Goal: Complete application form

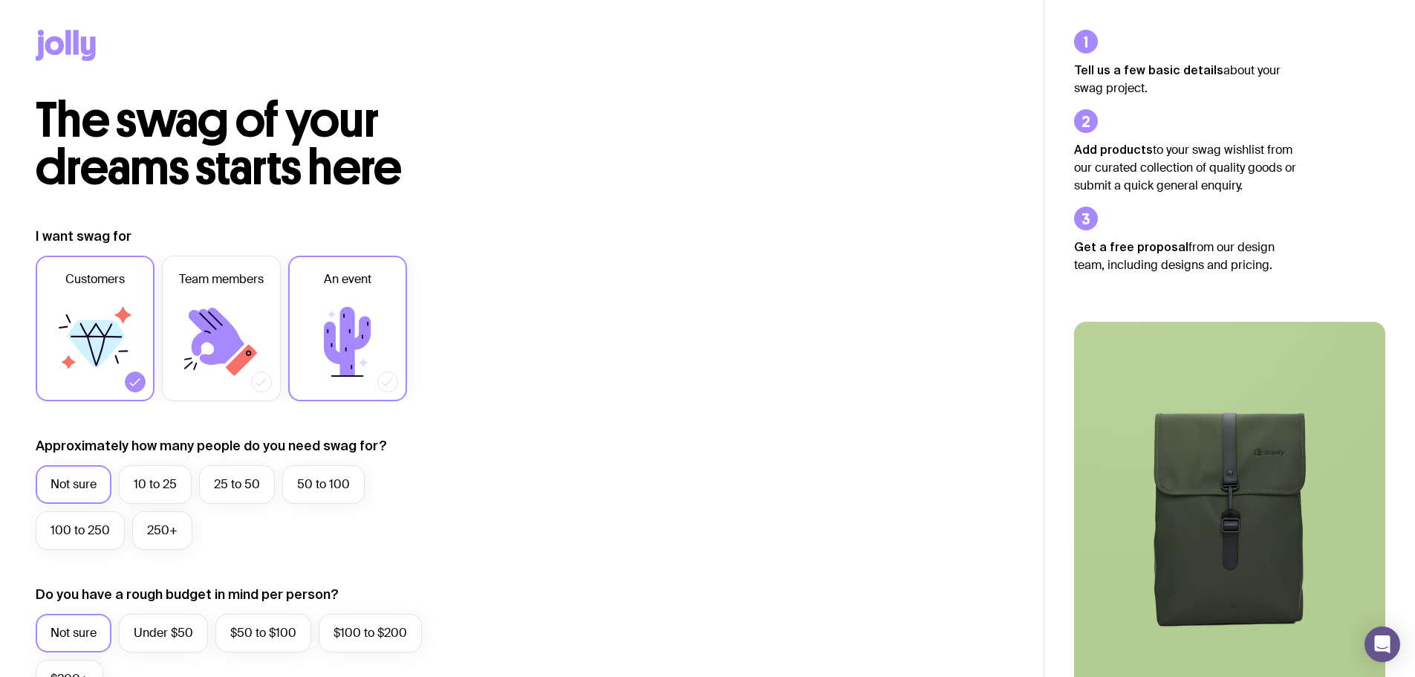
click at [371, 301] on icon at bounding box center [347, 341] width 89 height 89
click at [0, 0] on input "An event" at bounding box center [0, 0] width 0 height 0
click at [126, 315] on icon at bounding box center [123, 315] width 16 height 16
click at [0, 0] on input "Customers" at bounding box center [0, 0] width 0 height 0
click at [198, 317] on icon at bounding box center [217, 335] width 56 height 57
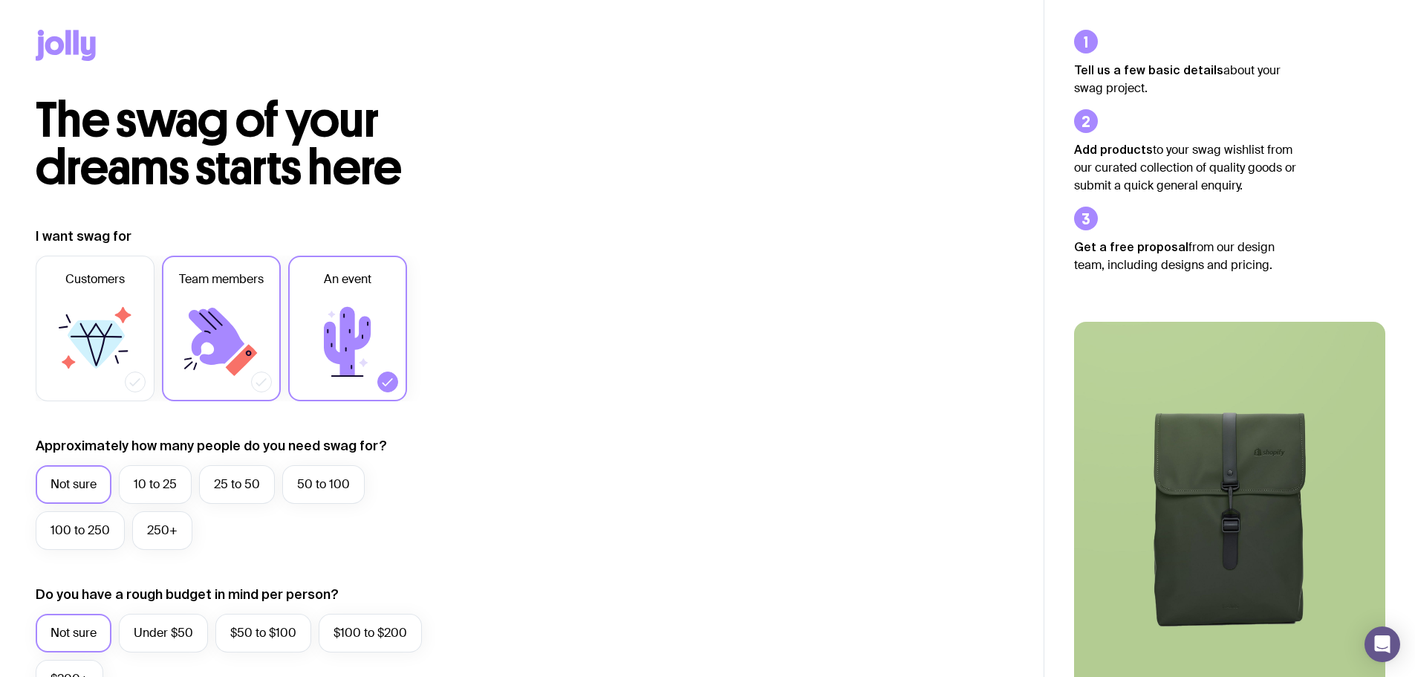
click at [0, 0] on input "Team members" at bounding box center [0, 0] width 0 height 0
click at [319, 479] on label "50 to 100" at bounding box center [323, 484] width 82 height 39
click at [0, 0] on input "50 to 100" at bounding box center [0, 0] width 0 height 0
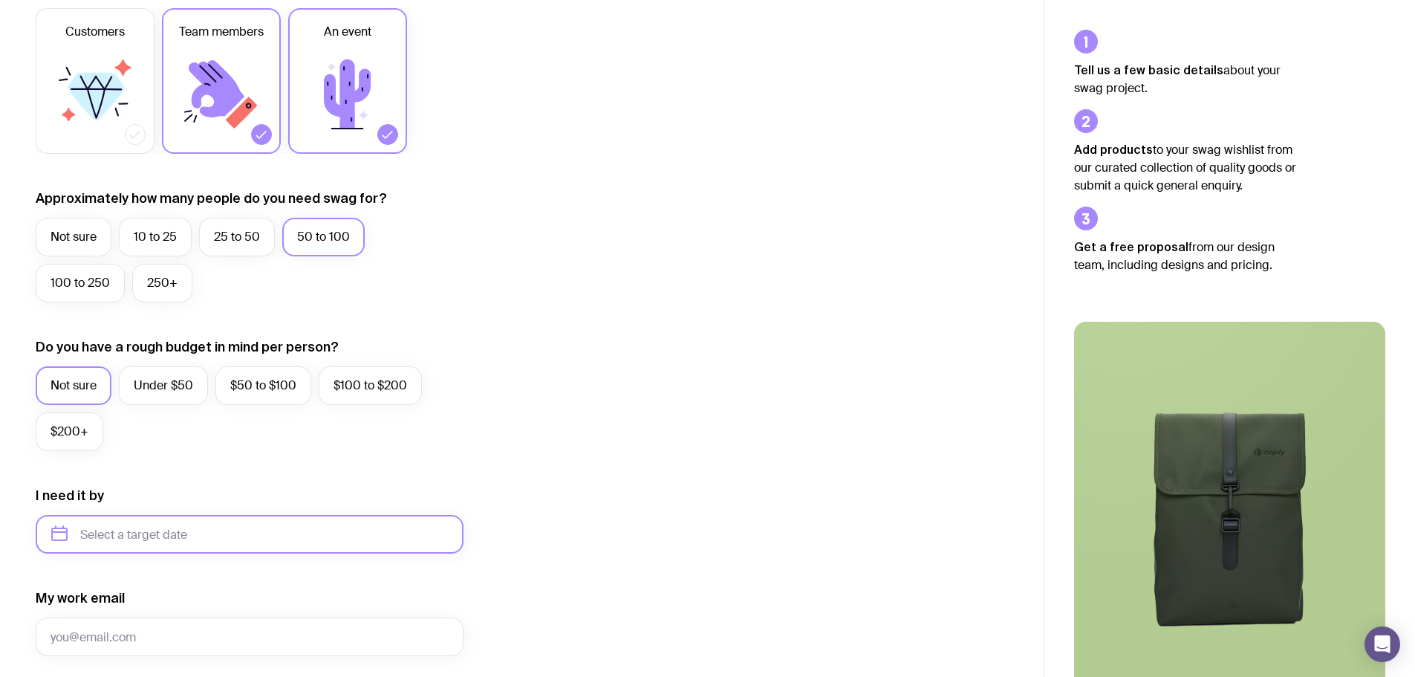
scroll to position [495, 0]
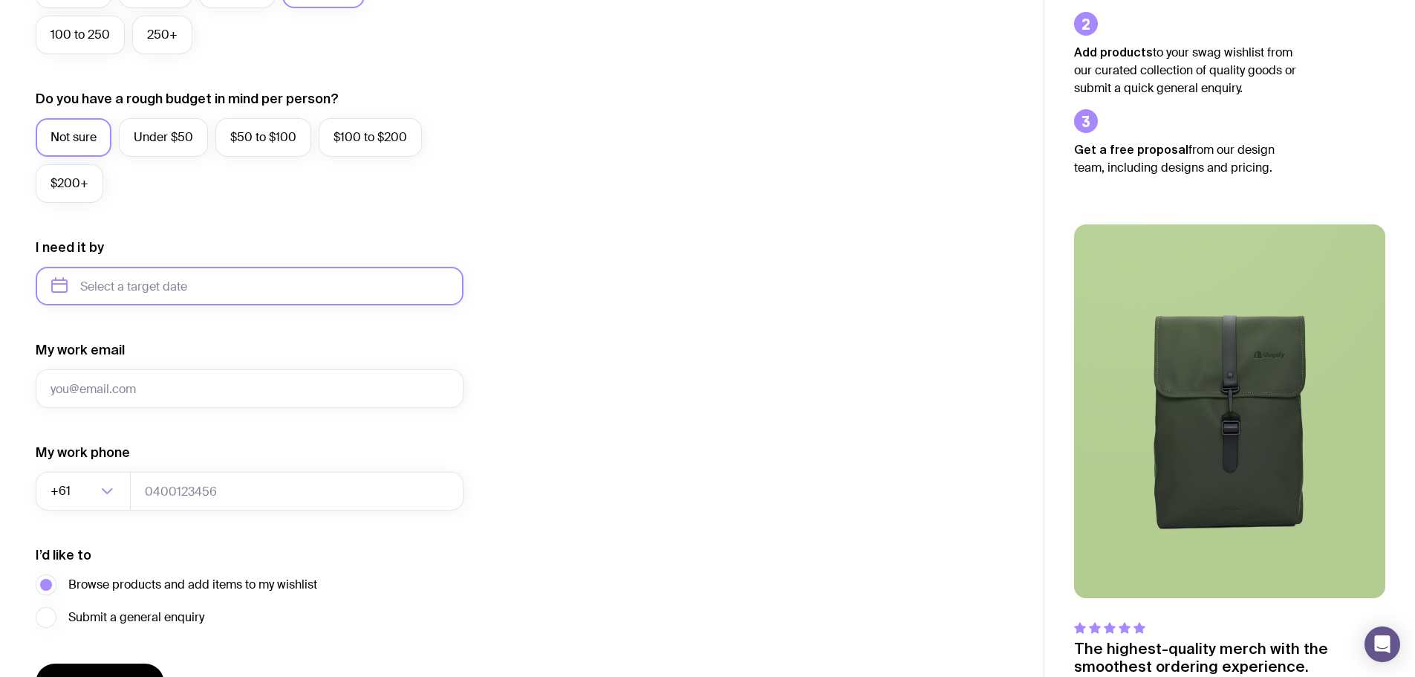
click at [175, 287] on input "text" at bounding box center [250, 286] width 428 height 39
click at [79, 470] on button "Oct" at bounding box center [70, 469] width 54 height 30
type input "[DATE]"
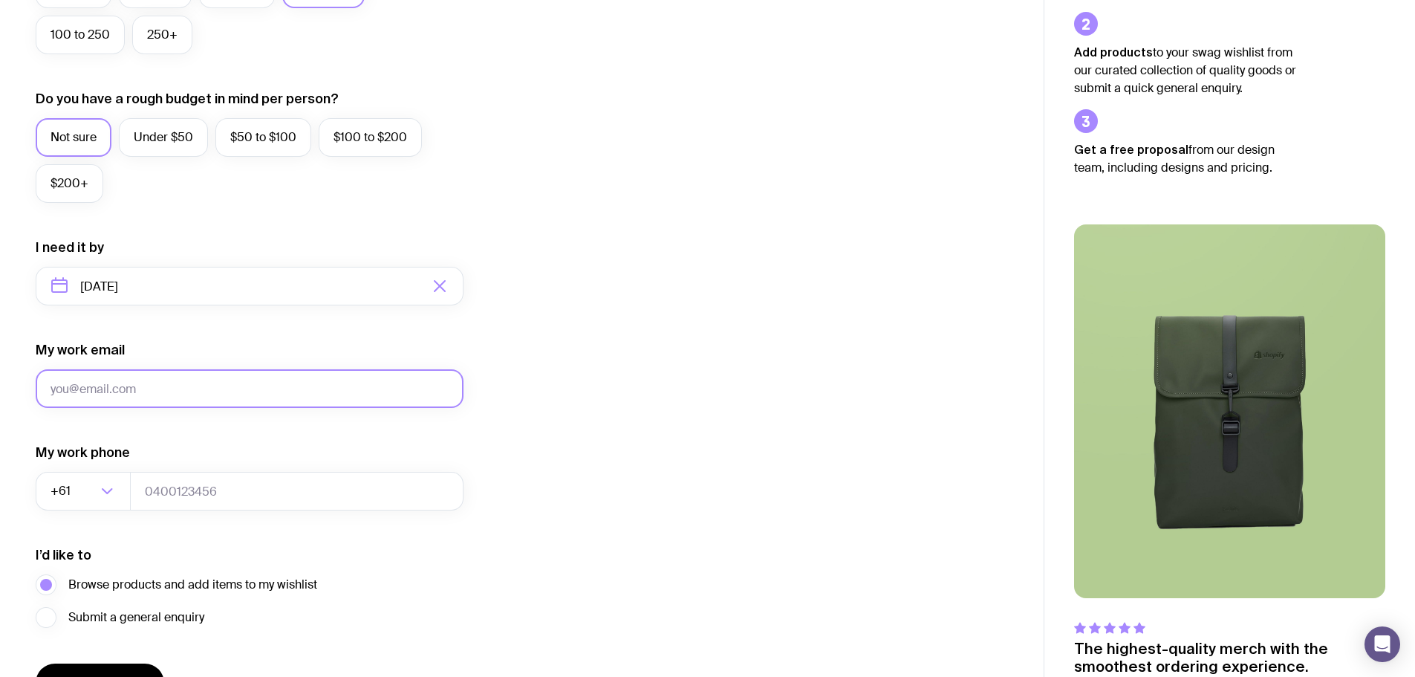
click at [131, 383] on input "My work email" at bounding box center [250, 388] width 428 height 39
type input "[PERSON_NAME][EMAIL_ADDRESS][PERSON_NAME][DOMAIN_NAME]"
click at [169, 495] on input "tel" at bounding box center [296, 491] width 333 height 39
type input "0460666838"
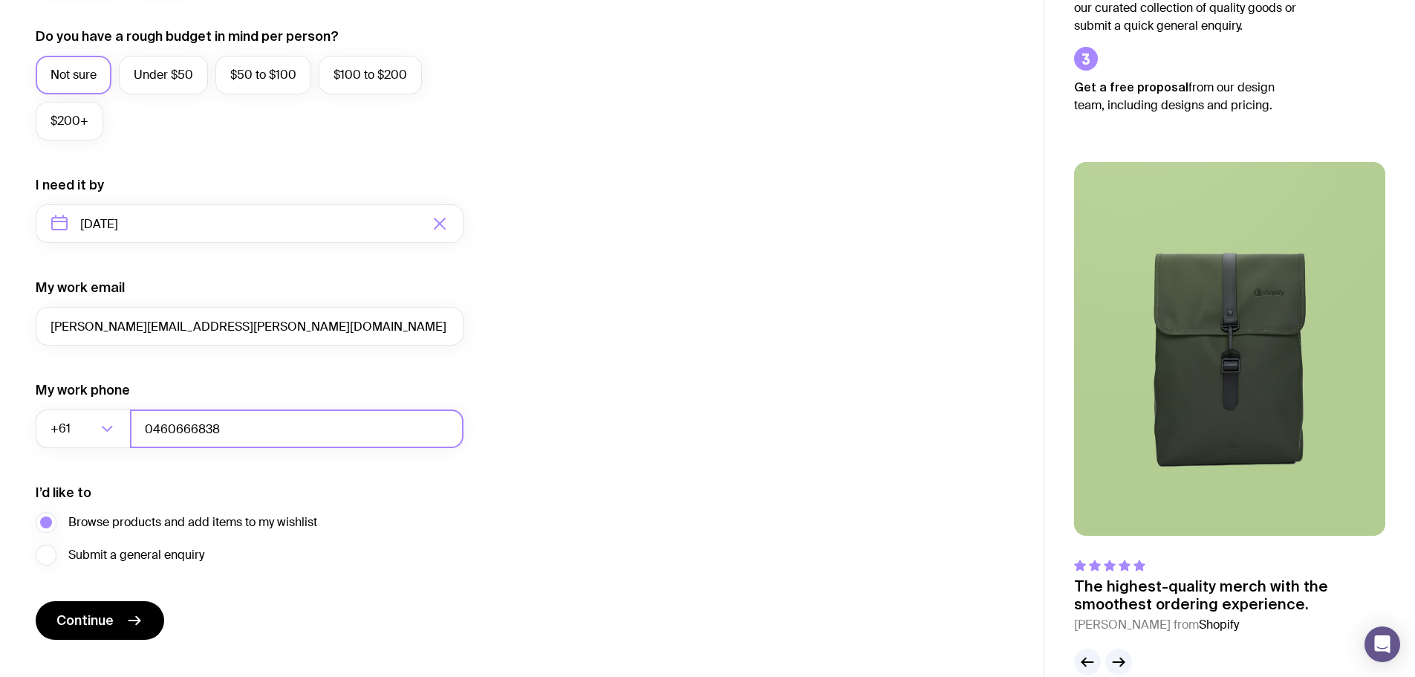
scroll to position [586, 0]
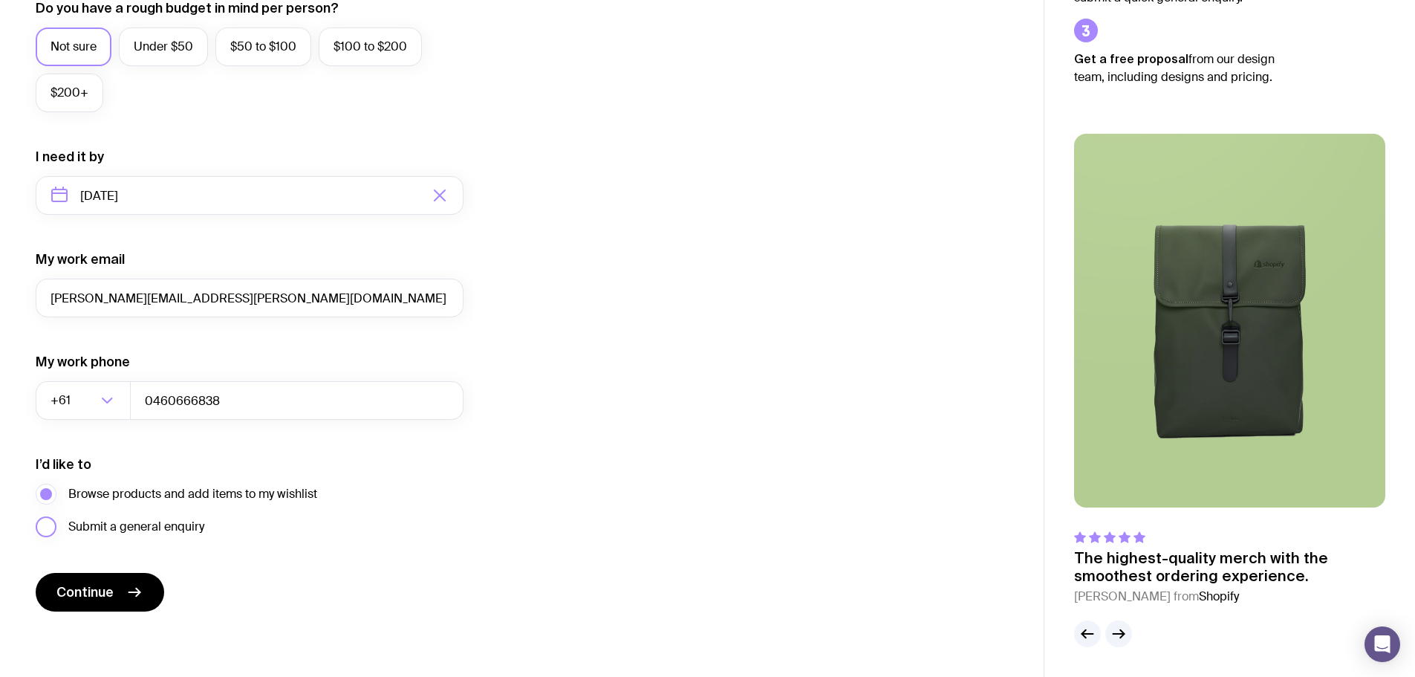
click at [53, 523] on label "Submit a general enquiry" at bounding box center [120, 526] width 169 height 21
click at [0, 0] on input "Submit a general enquiry" at bounding box center [0, 0] width 0 height 0
click at [46, 489] on label "Browse products and add items to my wishlist" at bounding box center [176, 493] width 281 height 21
click at [0, 0] on input "Browse products and add items to my wishlist" at bounding box center [0, 0] width 0 height 0
click at [88, 592] on span "Continue" at bounding box center [84, 592] width 57 height 18
